Goal: Check status: Check status

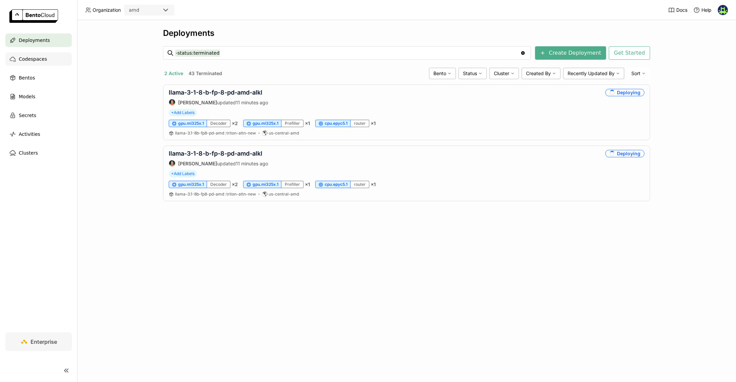
click at [28, 58] on span "Codespaces" at bounding box center [33, 59] width 28 height 8
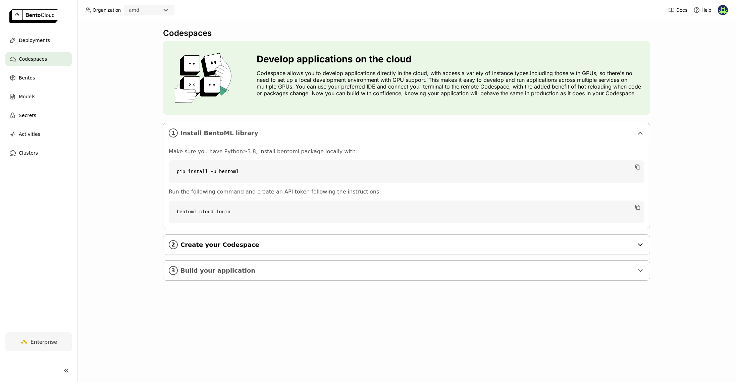
click at [236, 242] on span "Create your Codespace" at bounding box center [406, 244] width 453 height 7
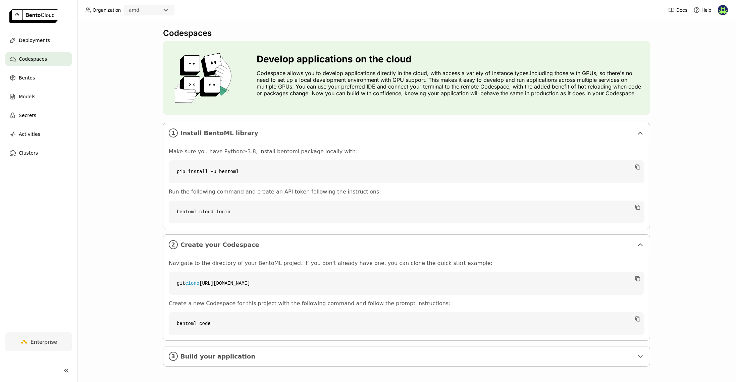
scroll to position [2, 0]
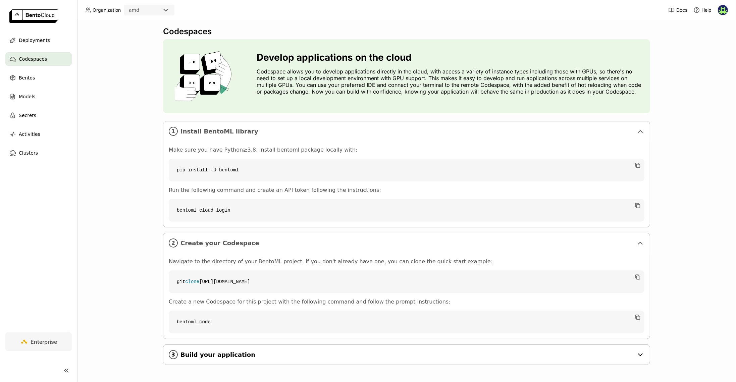
click at [278, 357] on span "Build your application" at bounding box center [406, 354] width 453 height 7
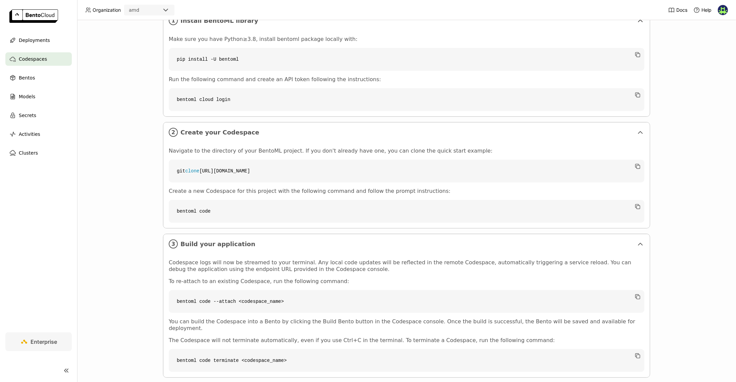
scroll to position [118, 0]
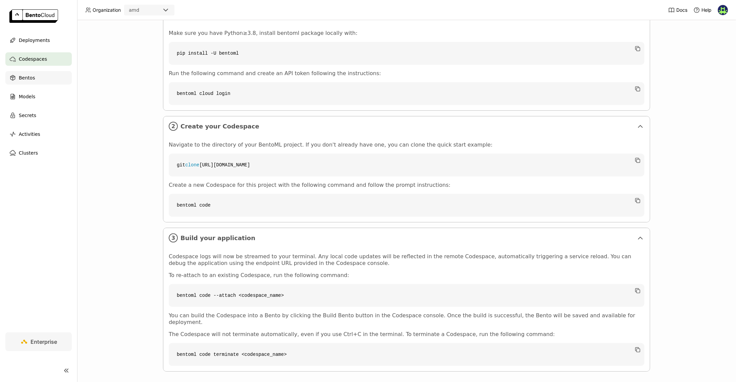
click at [34, 76] on span "Bentos" at bounding box center [27, 78] width 16 height 8
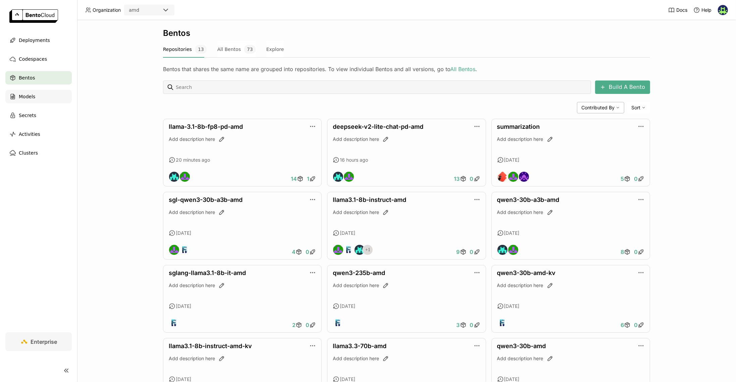
click at [32, 100] on span "Models" at bounding box center [27, 97] width 16 height 8
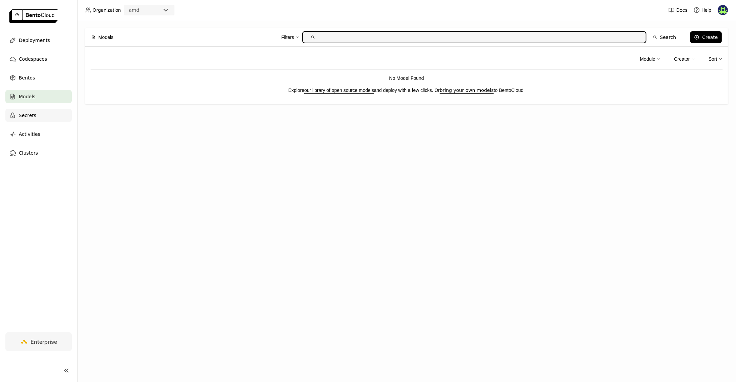
click at [21, 117] on span "Secrets" at bounding box center [27, 115] width 17 height 8
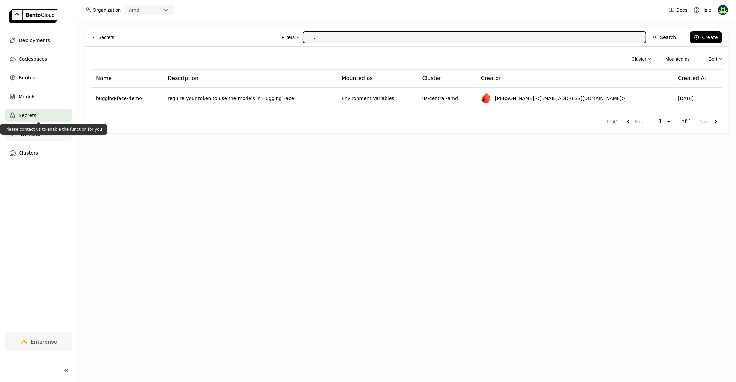
click at [35, 136] on span "Activities" at bounding box center [29, 134] width 21 height 8
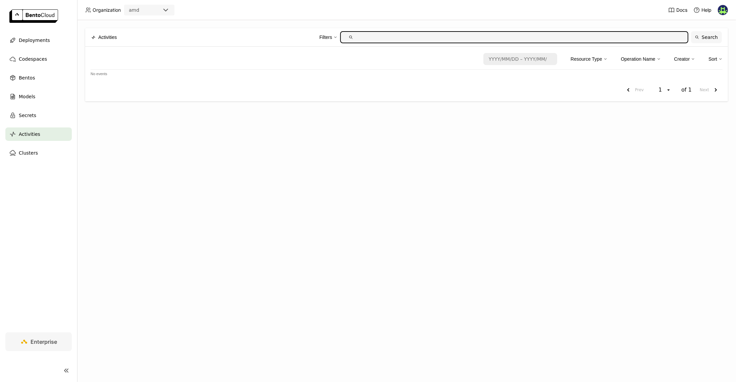
click at [710, 37] on button "Search" at bounding box center [706, 37] width 31 height 12
type input "/ / – / /"
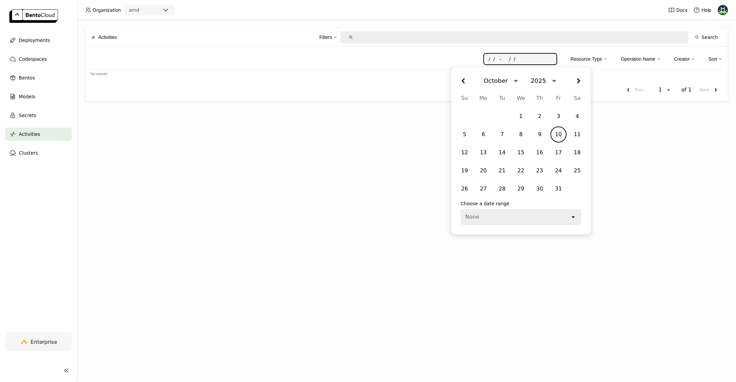
click at [542, 62] on div "Organization amd Docs Help Deployments Codespaces Bentos Models Secrets Activit…" at bounding box center [368, 191] width 736 height 382
click at [537, 132] on div "9" at bounding box center [539, 134] width 13 height 12
type input "[DATE] – / /"
click at [550, 130] on div "10" at bounding box center [553, 134] width 13 height 12
type input "started_at:[DATE] ended_at:[DATE]"
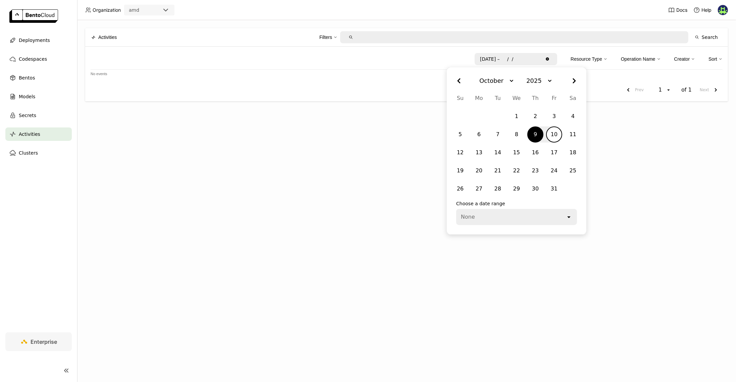
type input "[DATE] – [DATE]"
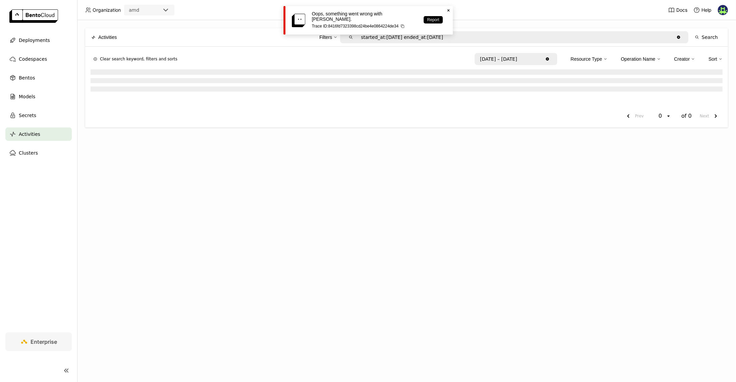
click at [446, 9] on icon "Close" at bounding box center [448, 10] width 5 height 5
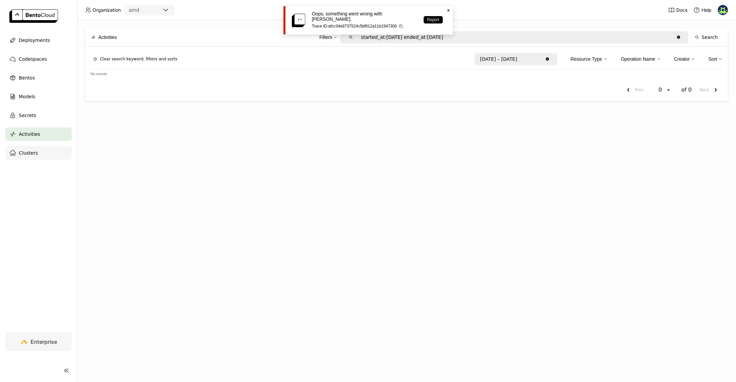
click at [20, 151] on span "Clusters" at bounding box center [28, 153] width 19 height 8
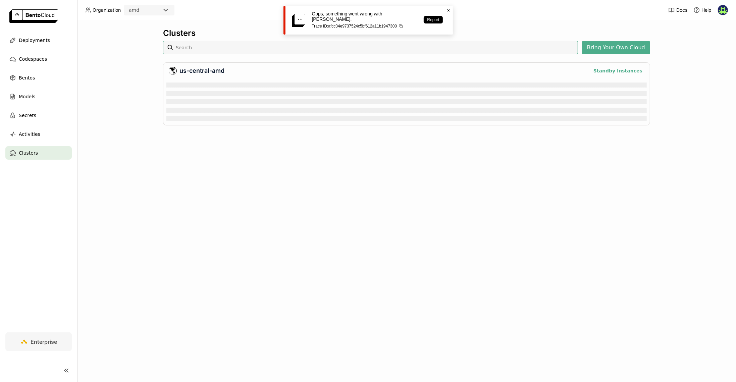
click at [447, 10] on icon "Close" at bounding box center [448, 10] width 5 height 5
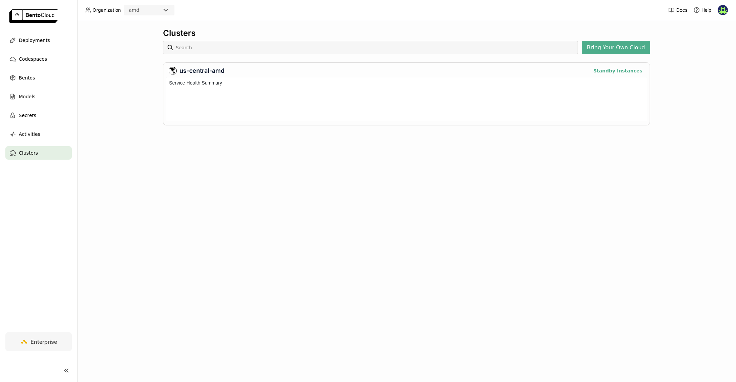
scroll to position [41, 478]
click at [613, 70] on button "Standby Instances" at bounding box center [617, 71] width 53 height 8
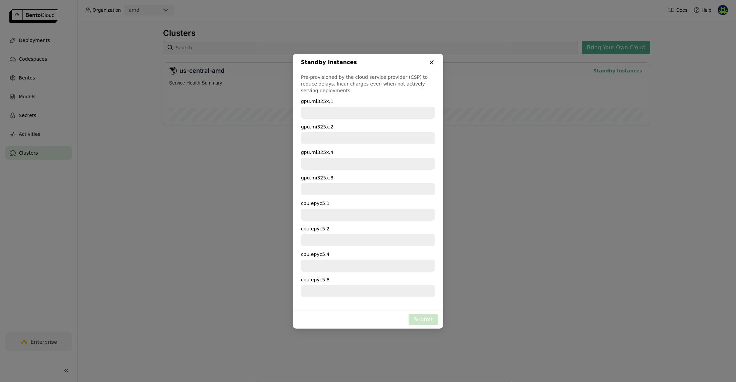
click at [433, 64] on icon "dialog" at bounding box center [431, 62] width 3 height 3
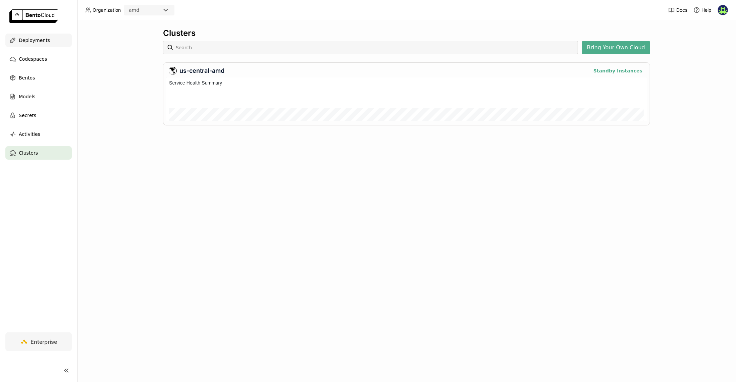
click at [36, 44] on span "Deployments" at bounding box center [34, 40] width 31 height 8
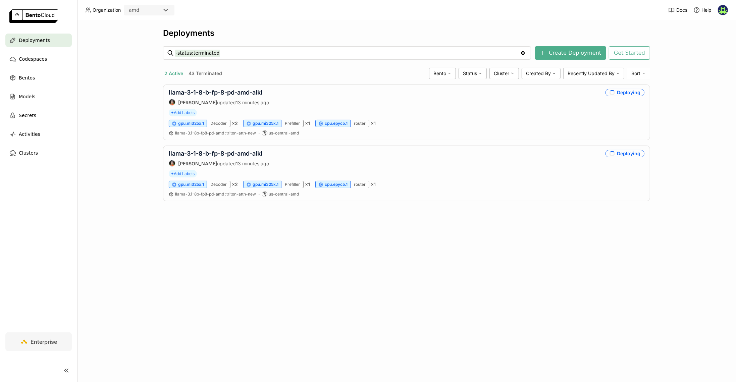
click at [206, 71] on button "43 Terminated" at bounding box center [205, 73] width 36 height 9
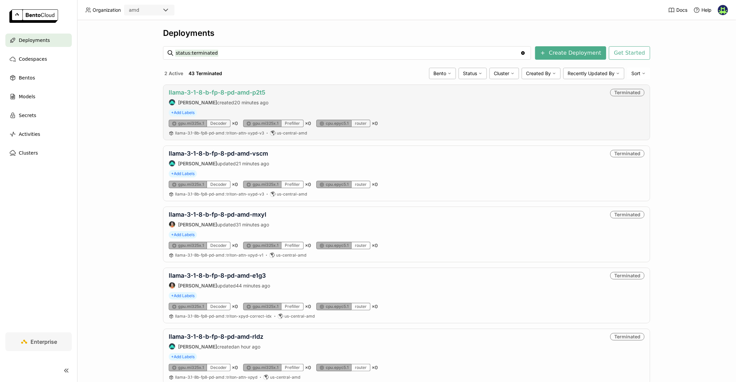
click at [210, 93] on link "llama-3-1-8-b-fp-8-pd-amd-p2t5" at bounding box center [217, 92] width 97 height 7
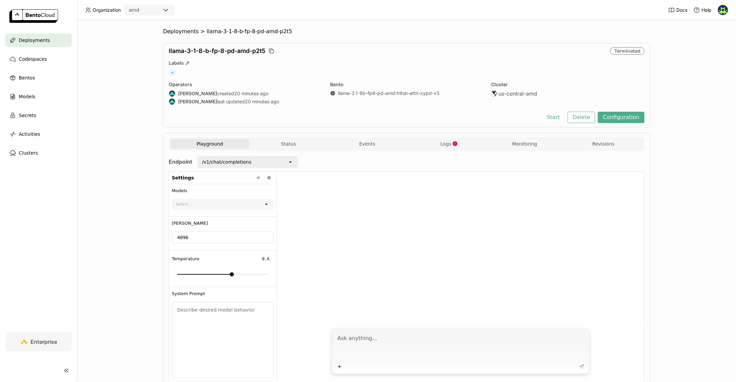
scroll to position [29, 0]
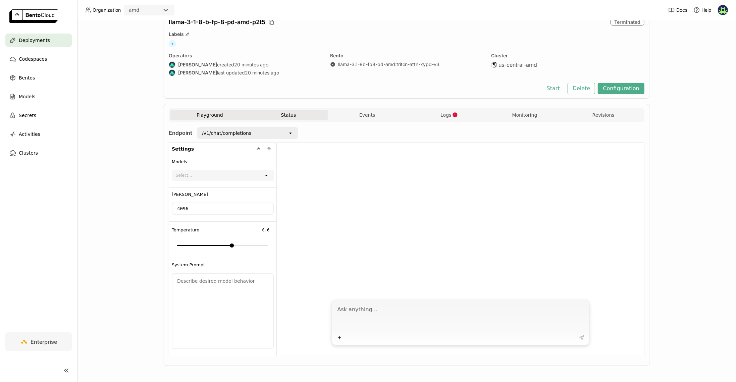
click at [301, 110] on button "Status" at bounding box center [288, 115] width 79 height 10
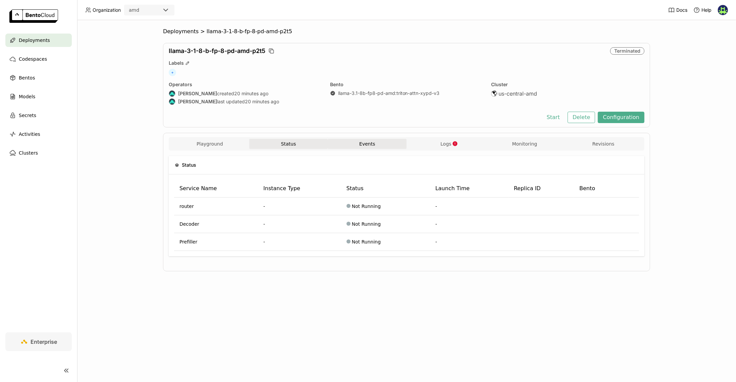
click at [376, 140] on button "Events" at bounding box center [367, 144] width 79 height 10
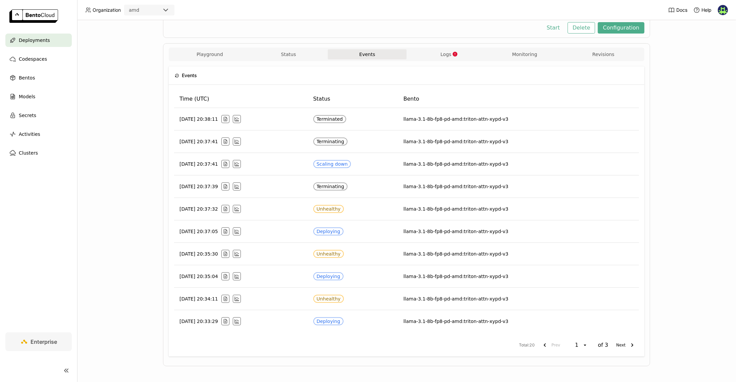
scroll to position [11, 0]
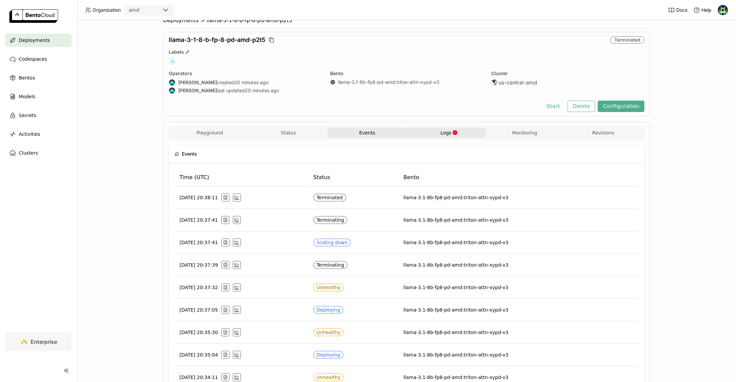
click at [450, 127] on div "Playground Status Events Logs Monitoring Revisions" at bounding box center [407, 132] width 476 height 13
click at [450, 128] on button "Logs" at bounding box center [446, 133] width 79 height 10
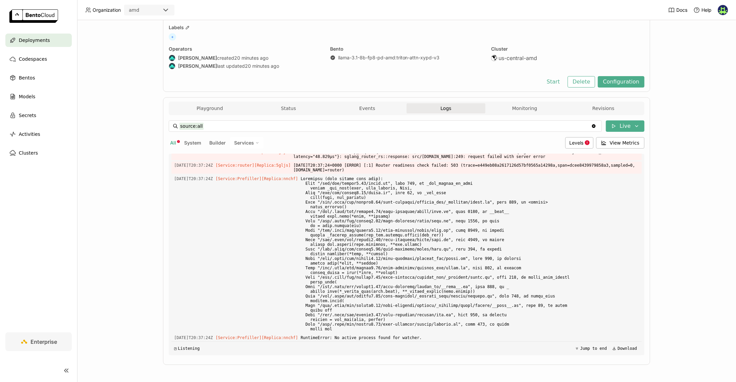
scroll to position [681, 0]
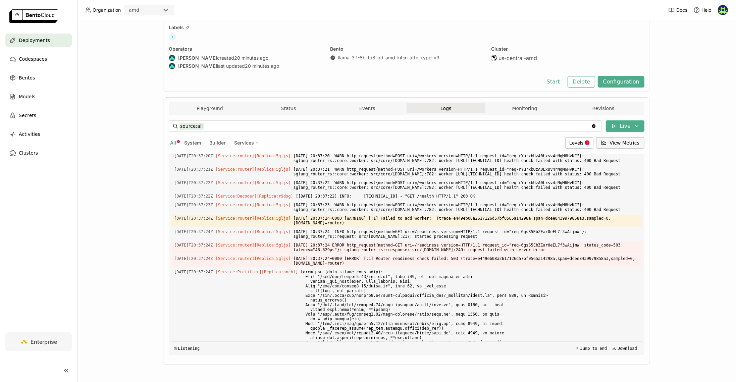
click at [608, 141] on button "View Metrics" at bounding box center [620, 142] width 49 height 11
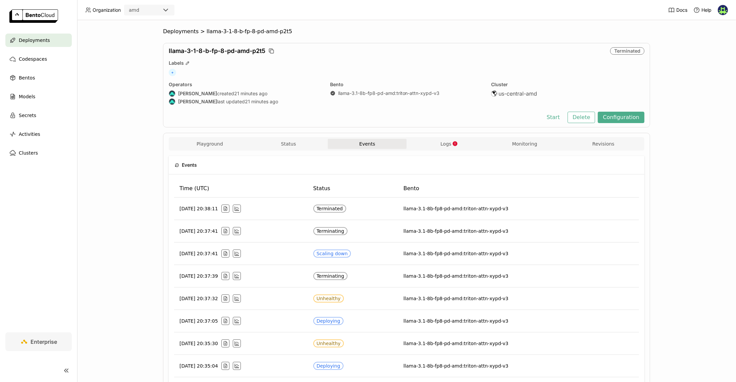
click at [24, 40] on span "Deployments" at bounding box center [34, 40] width 31 height 8
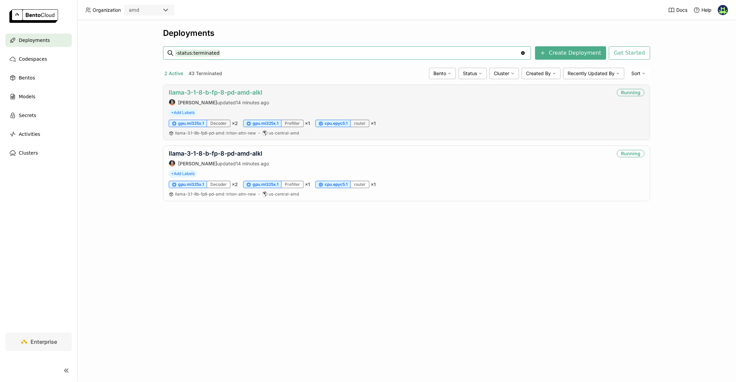
click at [214, 91] on link "llama-3-1-8-b-fp-8-pd-amd-alkl" at bounding box center [216, 92] width 94 height 7
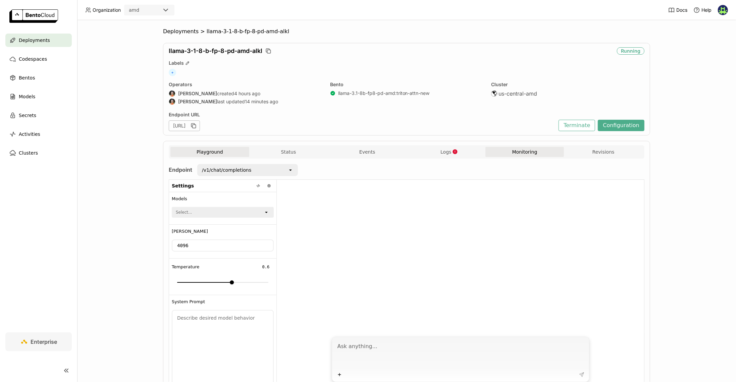
click at [520, 149] on button "Monitoring" at bounding box center [524, 152] width 79 height 10
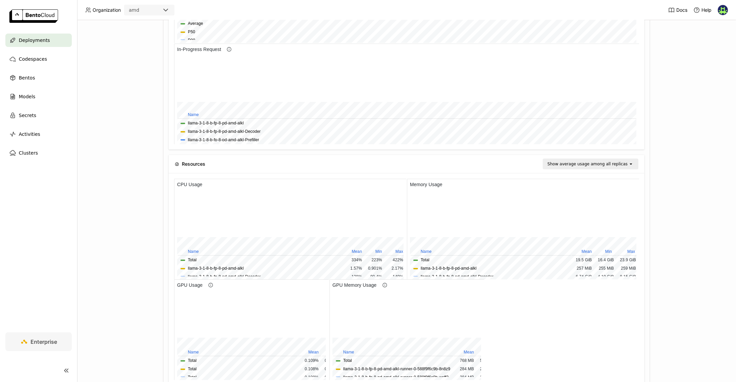
scroll to position [517, 0]
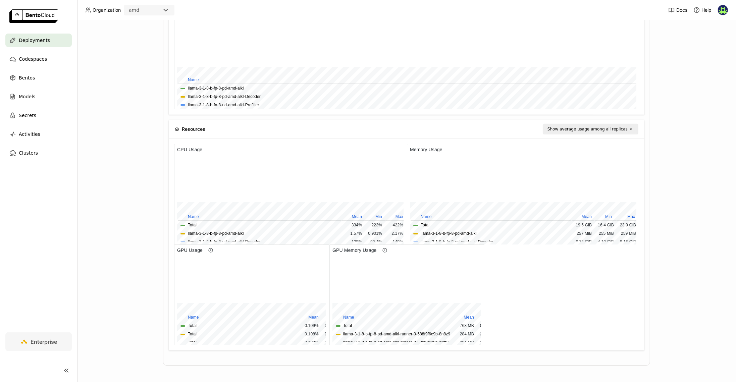
click at [510, 278] on div at bounding box center [406, 295] width 465 height 101
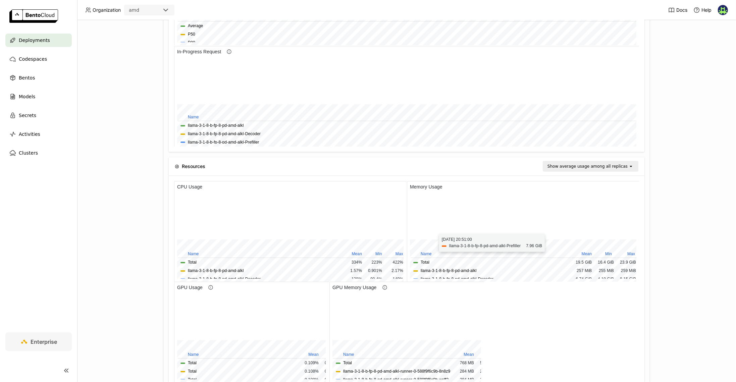
scroll to position [455, 0]
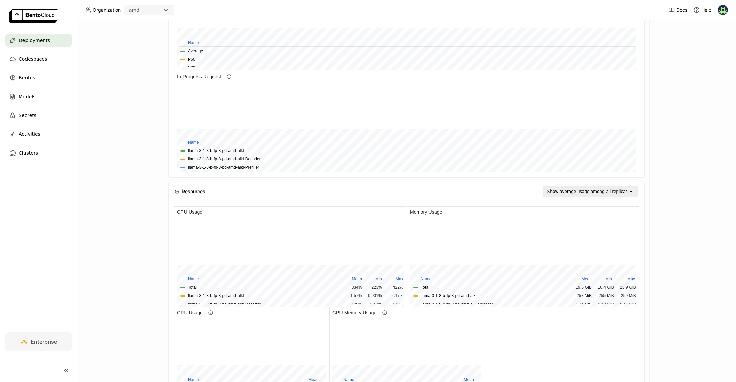
click at [626, 190] on div "Show average usage among all replicas" at bounding box center [587, 191] width 80 height 7
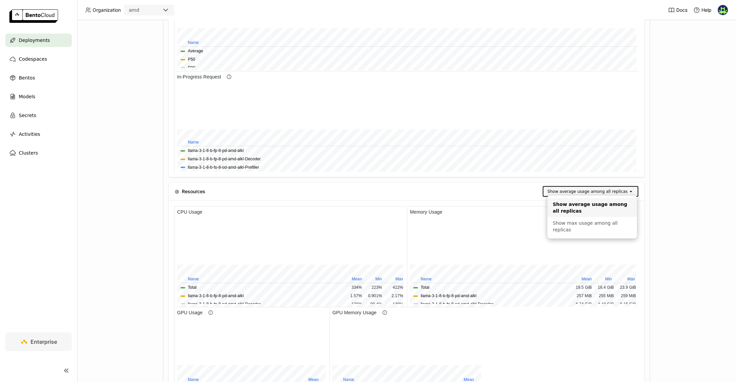
click at [514, 194] on div "Show average usage among all replicas open" at bounding box center [425, 191] width 426 height 11
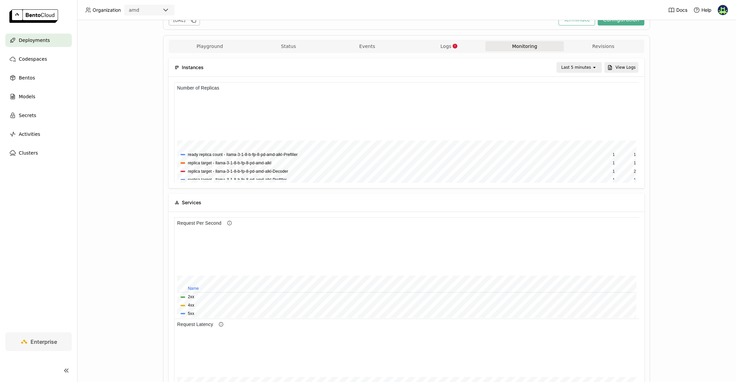
scroll to position [0, 0]
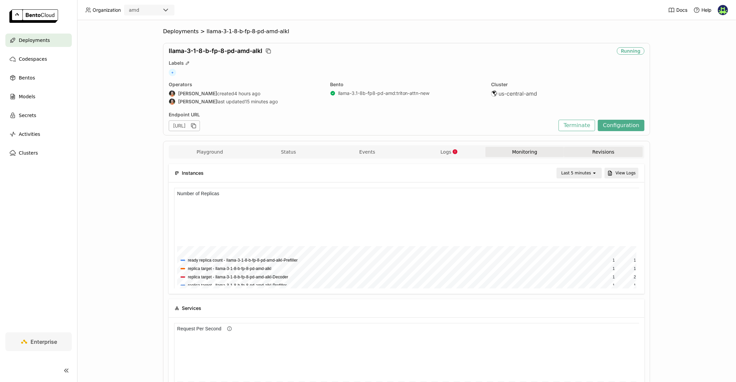
click at [596, 149] on button "Revisions" at bounding box center [603, 152] width 79 height 10
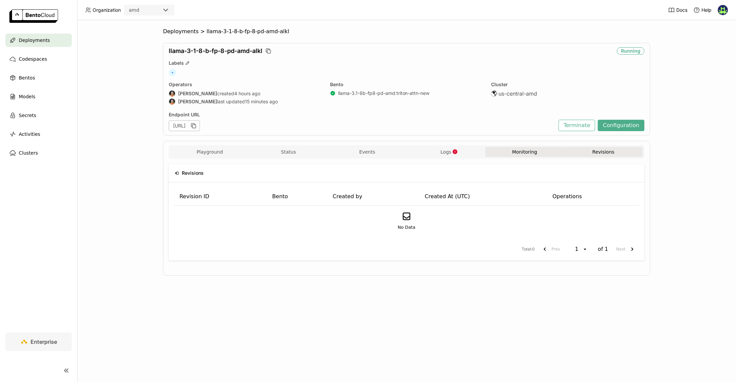
click at [539, 154] on button "Monitoring" at bounding box center [524, 152] width 79 height 10
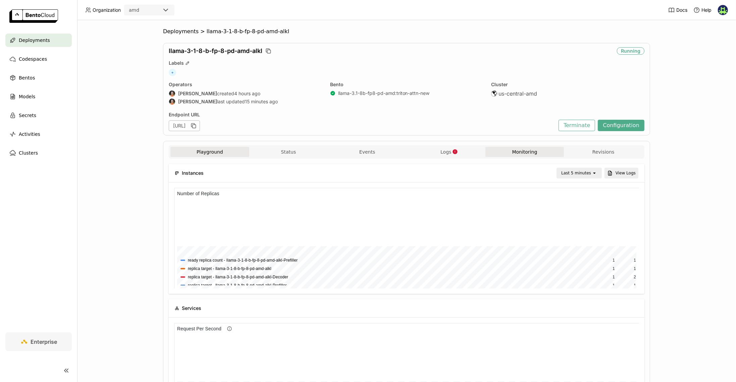
click at [203, 153] on button "Playground" at bounding box center [209, 152] width 79 height 10
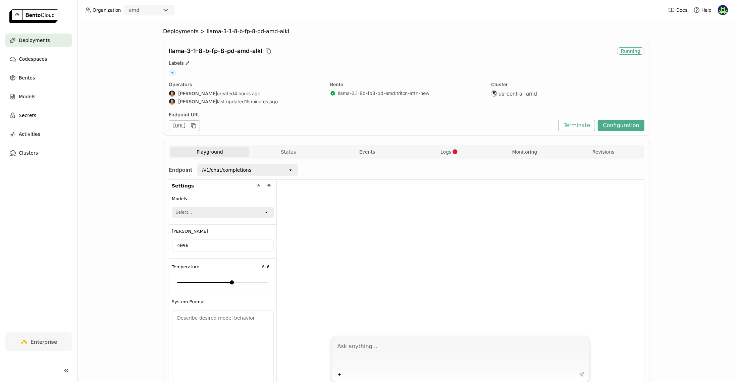
click at [46, 45] on div "Deployments" at bounding box center [38, 40] width 66 height 13
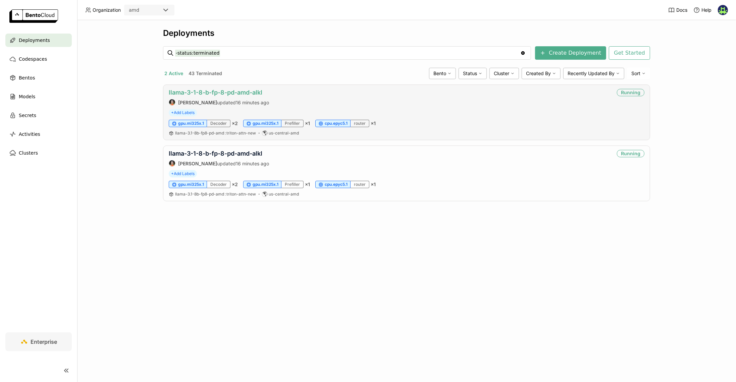
click at [216, 92] on link "llama-3-1-8-b-fp-8-pd-amd-alkl" at bounding box center [216, 92] width 94 height 7
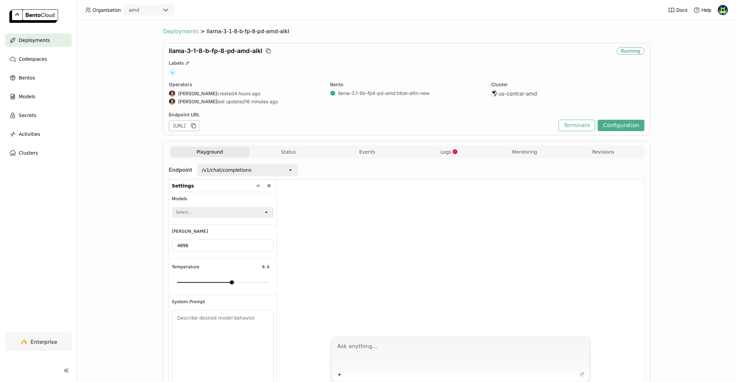
click at [176, 33] on span "Deployments" at bounding box center [181, 31] width 36 height 7
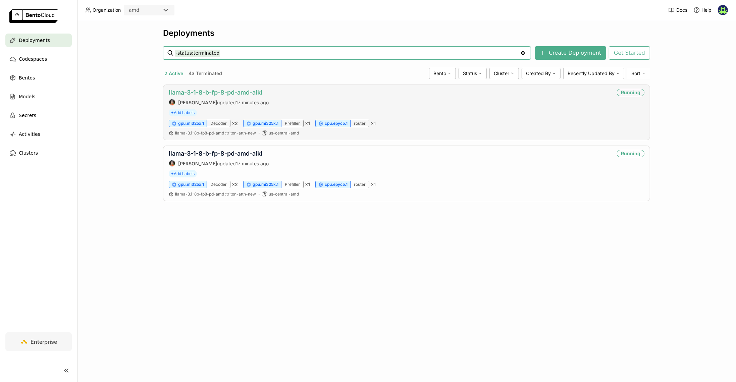
click at [239, 90] on link "llama-3-1-8-b-fp-8-pd-amd-alkl" at bounding box center [216, 92] width 94 height 7
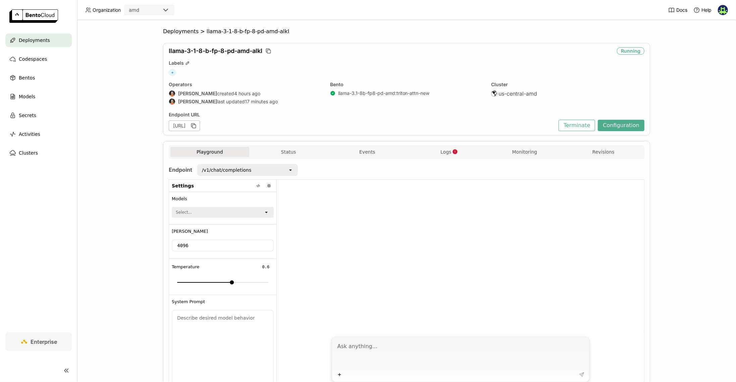
scroll to position [37, 0]
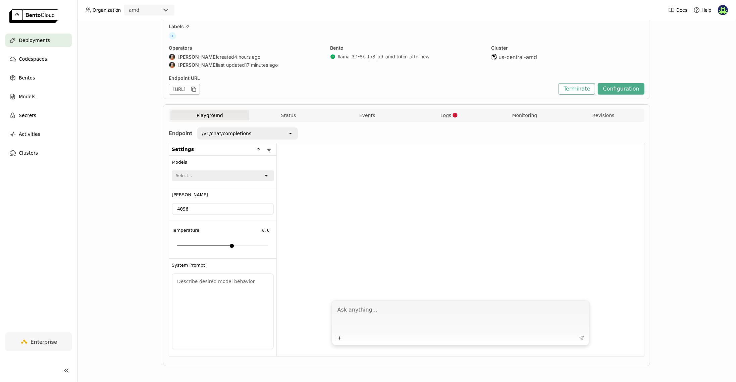
click at [288, 133] on icon "open" at bounding box center [290, 133] width 5 height 5
click at [327, 132] on div "Endpoint /v1/chat/completions open Settings Models Select... open Max Tokens 40…" at bounding box center [407, 241] width 476 height 229
click at [295, 117] on button "Status" at bounding box center [288, 115] width 79 height 10
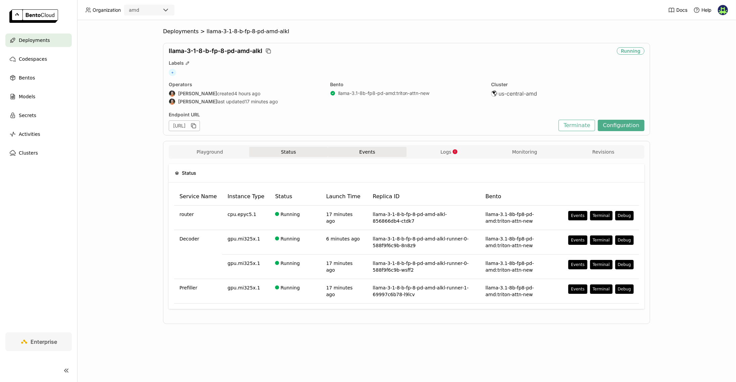
click at [360, 149] on button "Events" at bounding box center [367, 152] width 79 height 10
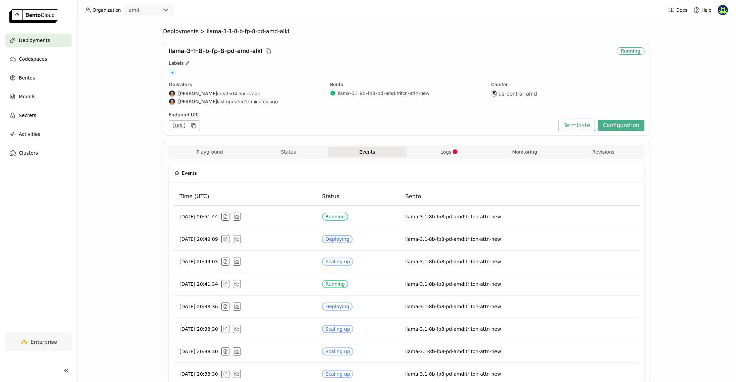
click at [373, 149] on button "Events" at bounding box center [367, 152] width 79 height 10
drag, startPoint x: 426, startPoint y: 150, endPoint x: 422, endPoint y: 150, distance: 4.0
click at [426, 150] on button "Logs" at bounding box center [446, 152] width 79 height 10
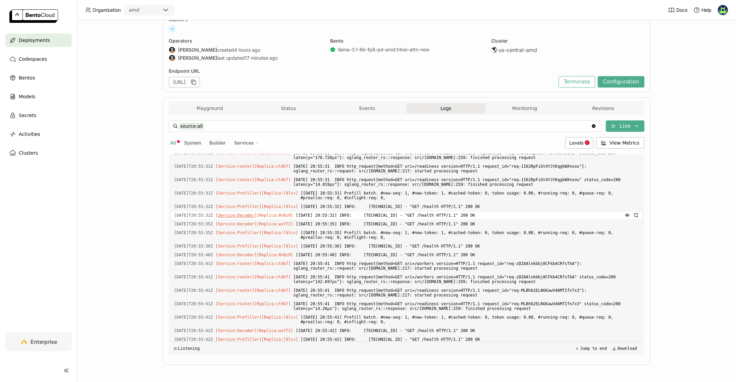
scroll to position [1561, 0]
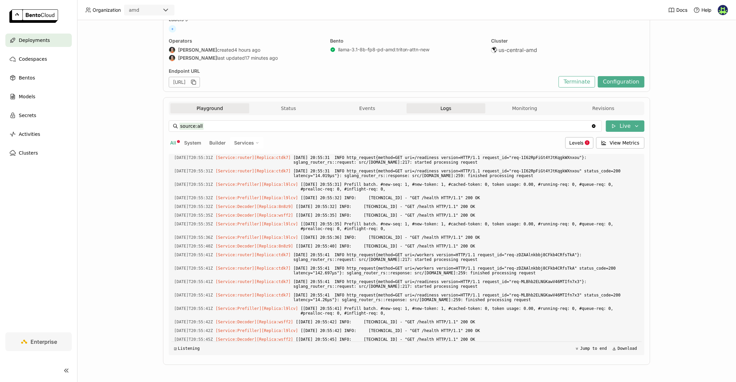
click at [215, 110] on button "Playground" at bounding box center [209, 108] width 79 height 10
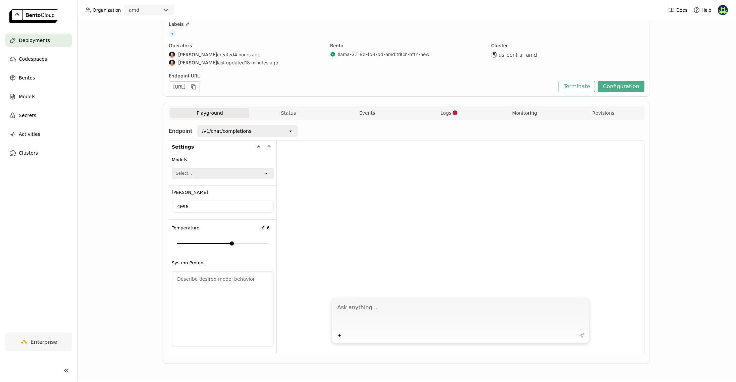
scroll to position [37, 0]
click at [298, 109] on div "Playground Status Events Logs Monitoring Revisions" at bounding box center [407, 115] width 476 height 13
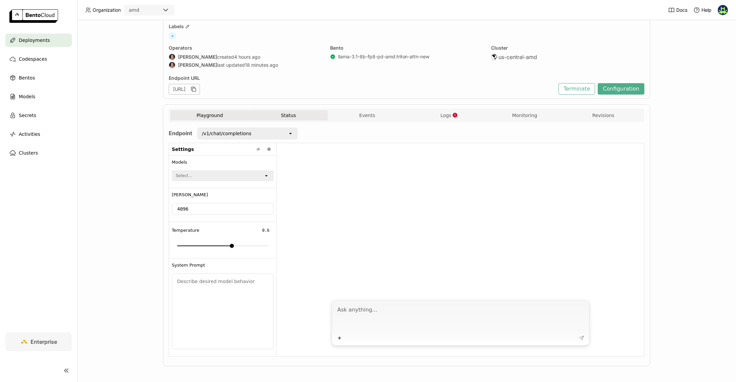
click at [277, 118] on button "Status" at bounding box center [288, 115] width 79 height 10
